Goal: Information Seeking & Learning: Learn about a topic

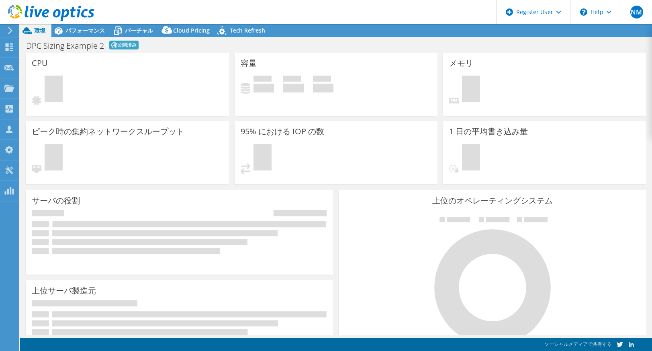
select select "[GEOGRAPHIC_DATA]"
select select "JPY"
select select "[GEOGRAPHIC_DATA]"
select select "JPY"
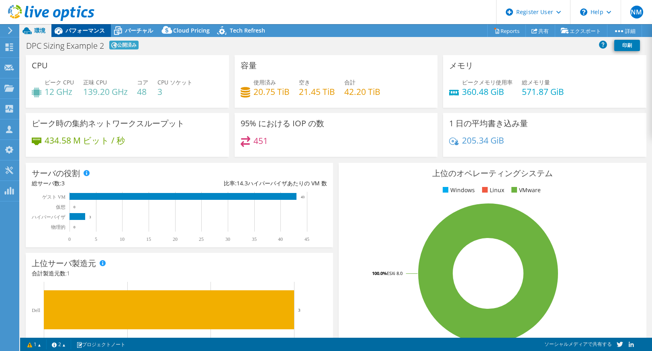
click at [79, 28] on span "パフォーマンス" at bounding box center [84, 31] width 39 height 8
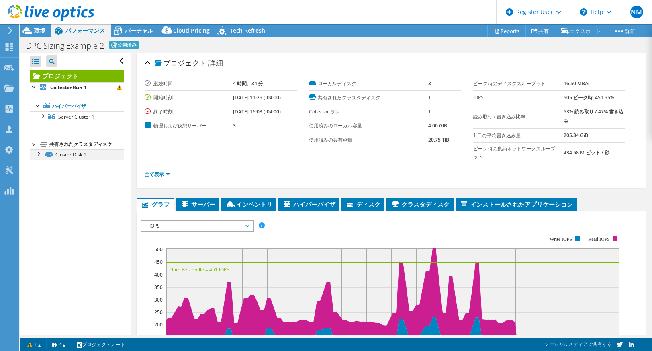
click at [36, 153] on div at bounding box center [38, 153] width 8 height 8
click at [67, 155] on link "Cluster Disk 1" at bounding box center [77, 154] width 94 height 10
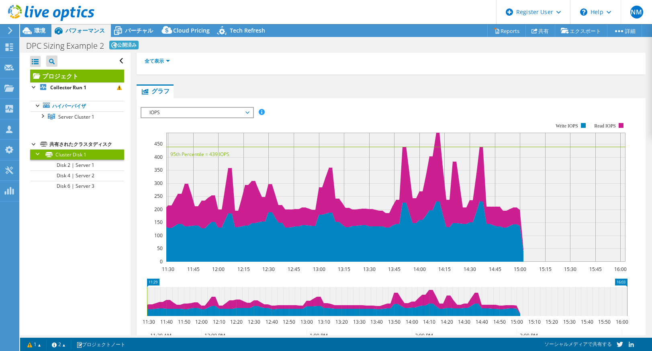
scroll to position [188, 0]
